Goal: Find specific page/section: Find specific page/section

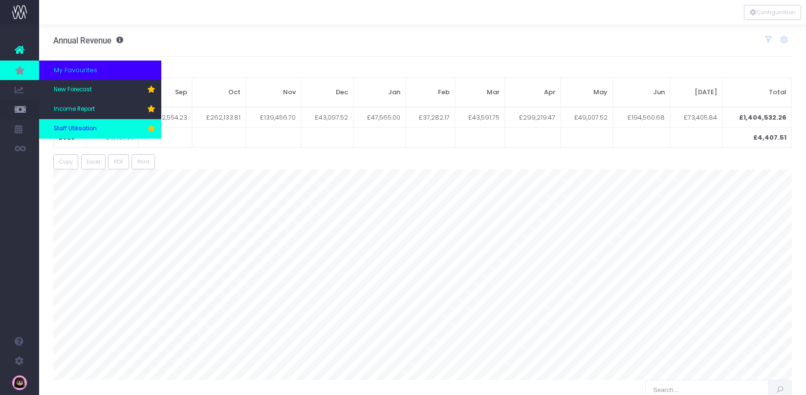
click at [99, 124] on link "Staff Utilisation" at bounding box center [100, 129] width 122 height 20
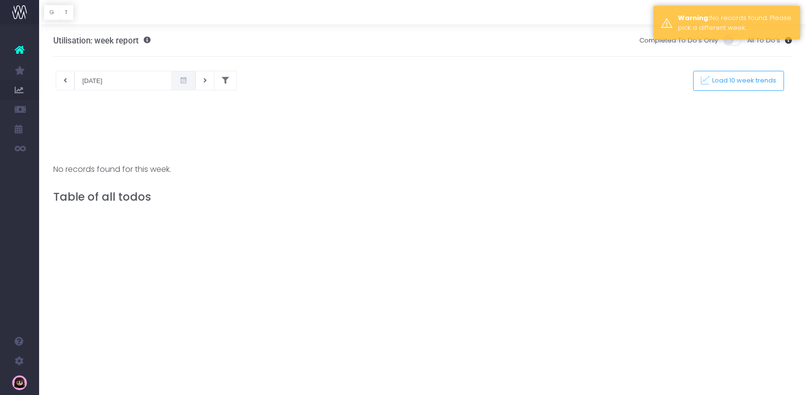
click at [179, 81] on icon at bounding box center [183, 81] width 8 height 0
click at [157, 148] on td "8" at bounding box center [156, 146] width 17 height 15
type input "[DATE]"
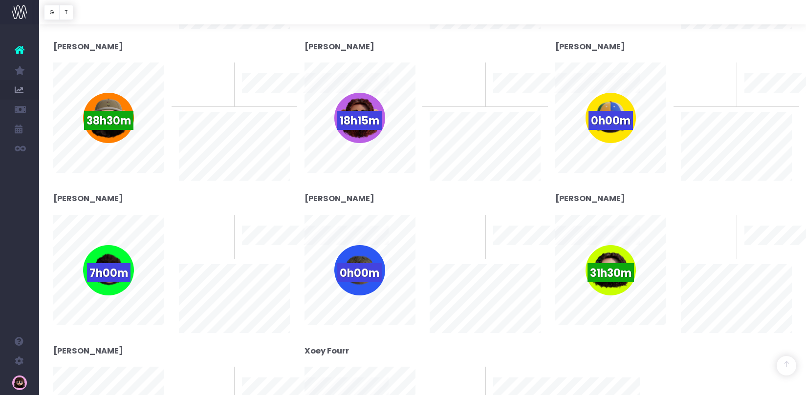
scroll to position [482, 0]
